Goal: Register for event/course

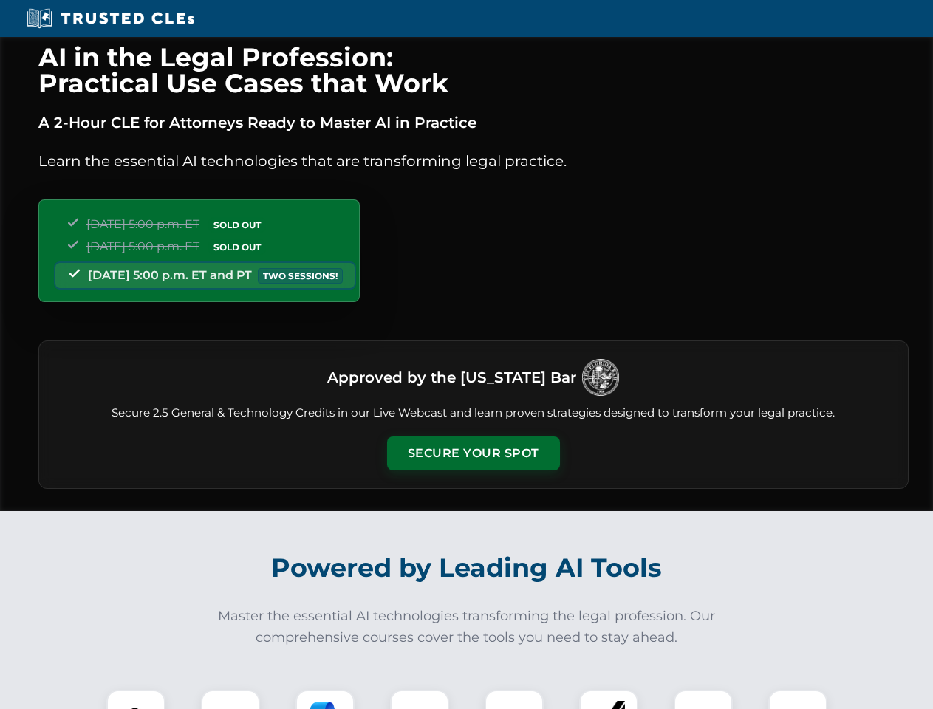
click at [473, 454] on button "Secure Your Spot" at bounding box center [473, 454] width 173 height 34
click at [136, 700] on img at bounding box center [136, 719] width 43 height 43
click at [230, 700] on div at bounding box center [230, 719] width 59 height 59
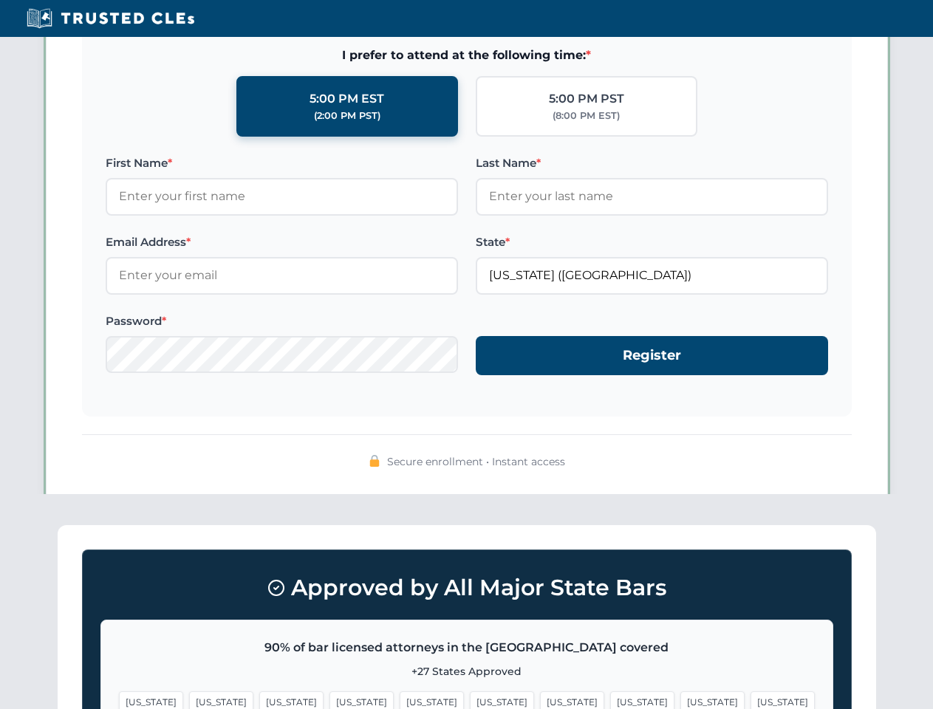
click at [680, 700] on span "[US_STATE]" at bounding box center [712, 701] width 64 height 21
